Goal: Task Accomplishment & Management: Use online tool/utility

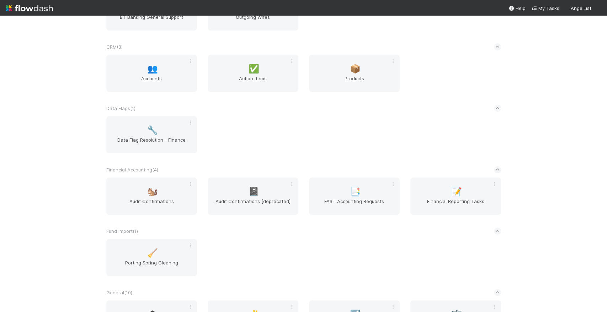
scroll to position [197, 0]
click at [429, 203] on span "Financial Reporting Tasks" at bounding box center [455, 203] width 85 height 14
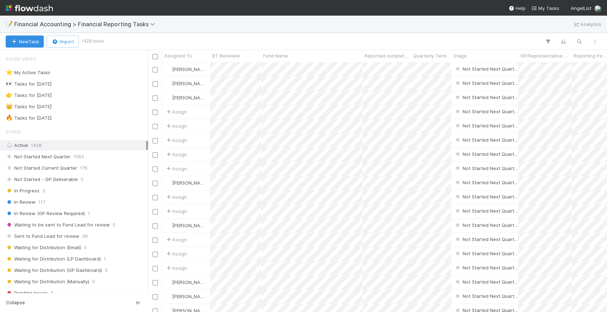
scroll to position [244, 452]
click at [59, 170] on span "Not Started Current Quarter" at bounding box center [41, 168] width 71 height 9
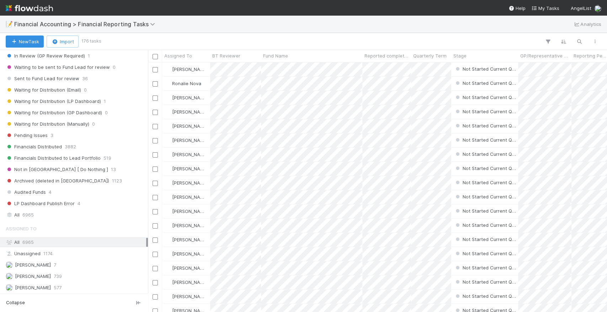
scroll to position [244, 452]
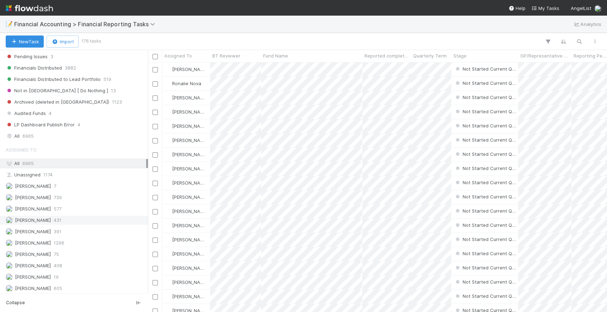
click at [31, 219] on span "[PERSON_NAME]" at bounding box center [33, 220] width 36 height 6
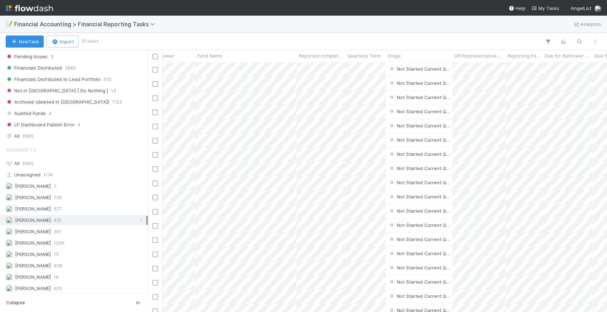
scroll to position [0, 45]
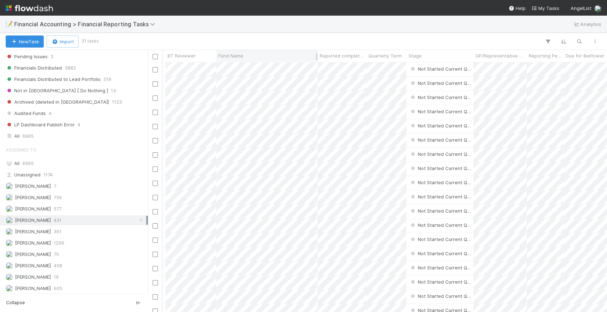
click at [258, 59] on div "Fund Name" at bounding box center [266, 55] width 97 height 7
click at [269, 65] on div "Sort A → Z" at bounding box center [259, 69] width 81 height 11
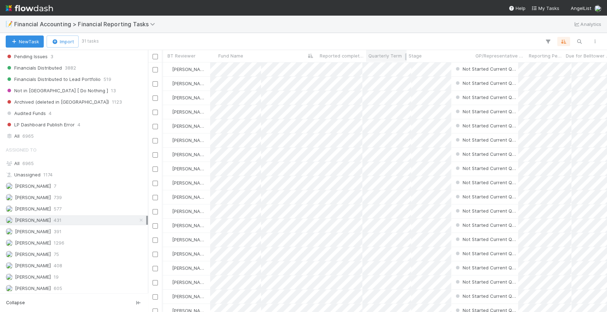
scroll to position [244, 452]
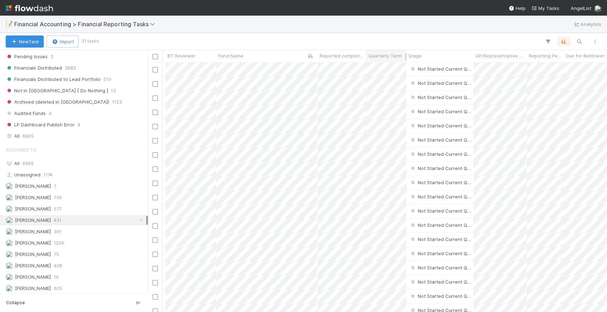
click at [395, 55] on span "Quarterly Term" at bounding box center [384, 55] width 33 height 7
click at [402, 68] on div "Sort Lower → Higher" at bounding box center [408, 69] width 81 height 11
click at [398, 59] on div "Quarterly Term" at bounding box center [386, 55] width 36 height 7
click at [400, 82] on div "Sort Higher → Lower" at bounding box center [408, 80] width 81 height 11
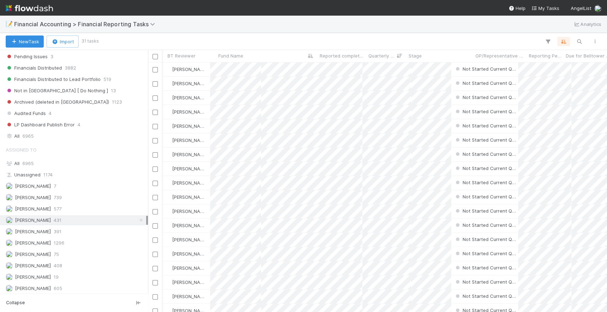
scroll to position [0, 0]
click at [338, 57] on div "Fund Name" at bounding box center [311, 55] width 97 height 7
click at [297, 69] on div "Sort A → Z" at bounding box center [303, 69] width 81 height 11
click at [435, 56] on span "Quarterly Term" at bounding box center [427, 55] width 28 height 7
click at [301, 55] on div "Sort Lower → Higher Sort Higher → Lower" at bounding box center [303, 156] width 607 height 312
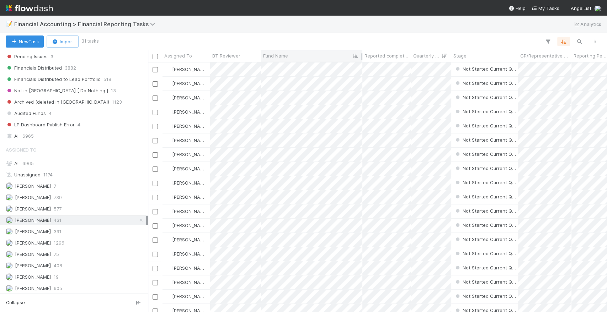
click at [352, 54] on icon at bounding box center [355, 56] width 7 height 5
click at [302, 82] on div "Sort Z → A" at bounding box center [303, 80] width 81 height 11
click at [340, 56] on div "Fund Name" at bounding box center [311, 55] width 97 height 7
click at [336, 69] on div "Sort A → Z" at bounding box center [303, 69] width 81 height 11
click at [424, 55] on span "Quarterly Term" at bounding box center [427, 55] width 28 height 7
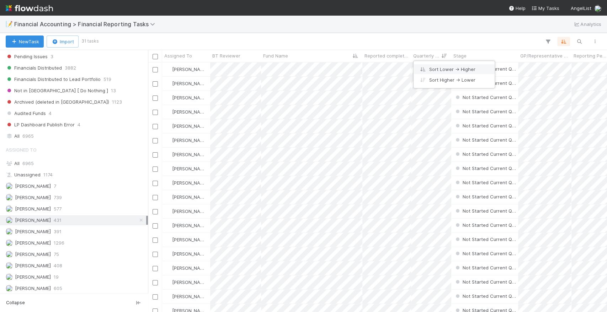
click at [440, 68] on div "Sort Lower → Higher" at bounding box center [453, 69] width 81 height 11
click at [564, 38] on icon "button" at bounding box center [563, 41] width 7 height 6
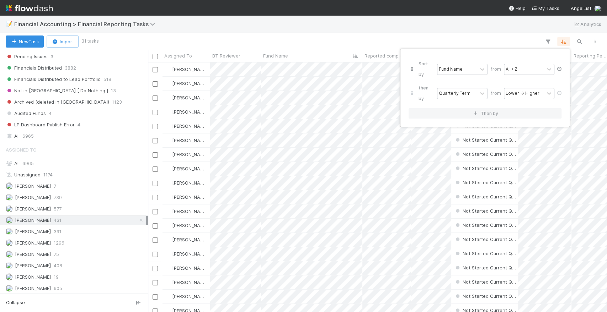
click at [558, 67] on icon at bounding box center [558, 69] width 7 height 4
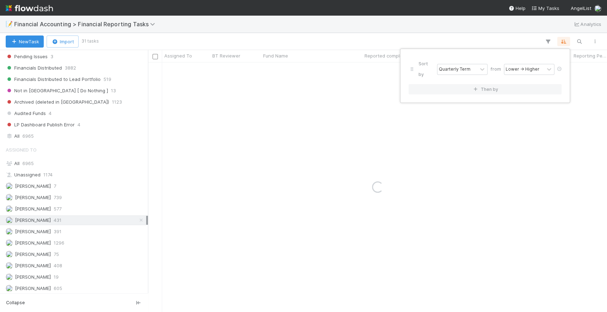
click at [487, 42] on div "Sort by Quarterly Term from Lower → Higher Then by" at bounding box center [303, 156] width 607 height 312
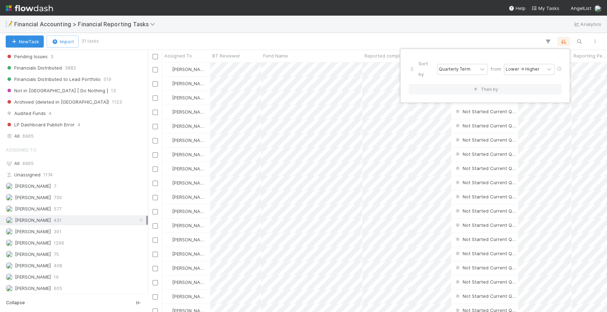
click at [375, 31] on div "Sort by Quarterly Term from Lower → Higher Then by" at bounding box center [303, 156] width 607 height 312
click at [301, 58] on div "Fund Name" at bounding box center [311, 55] width 97 height 7
click at [305, 68] on div "Sort A → Z" at bounding box center [303, 69] width 81 height 11
